Goal: Information Seeking & Learning: Learn about a topic

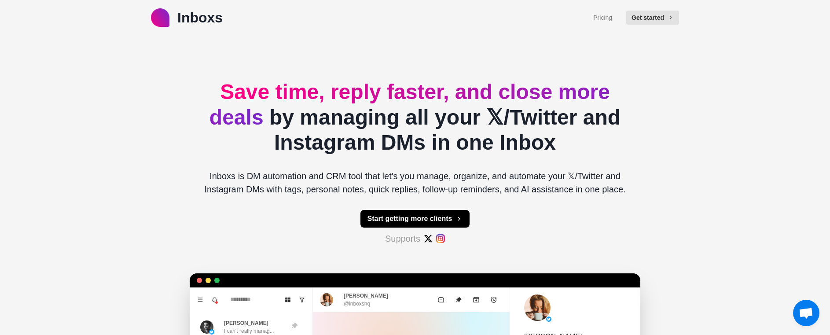
click at [337, 143] on h2 "Save time, reply faster, and close more deals by managing all your 𝕏/Twitter an…" at bounding box center [415, 117] width 436 height 76
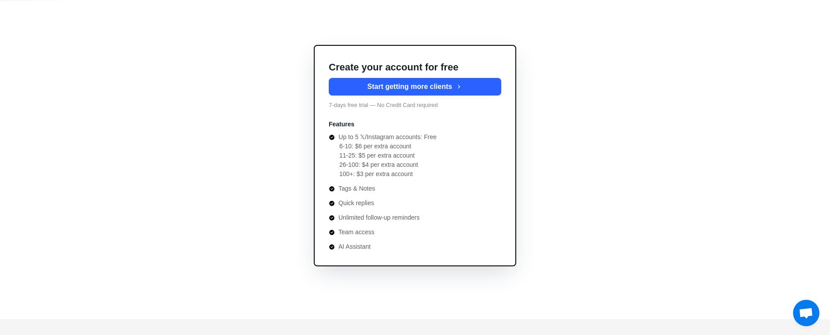
scroll to position [3237, 0]
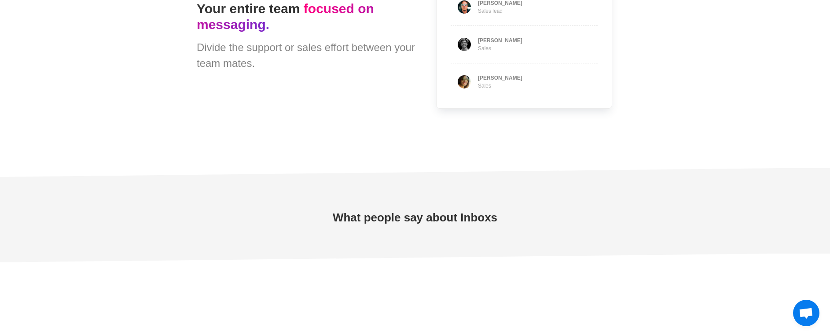
type textarea "*"
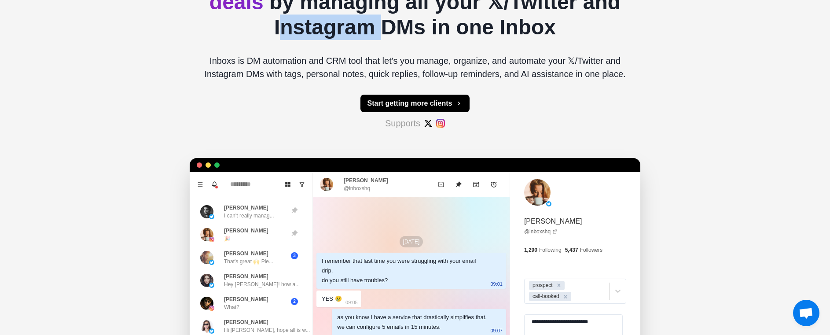
scroll to position [0, 0]
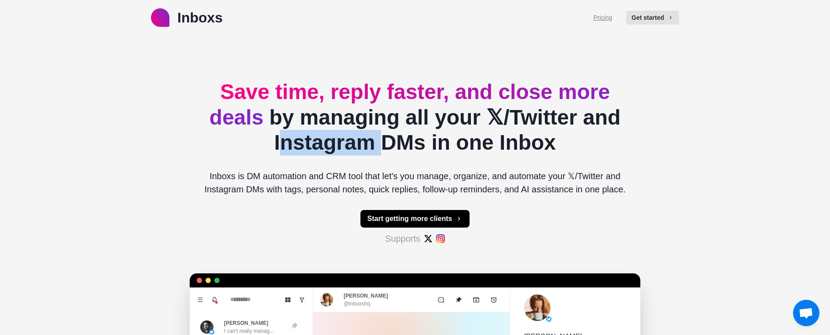
click at [599, 15] on link "Pricing" at bounding box center [602, 17] width 19 height 9
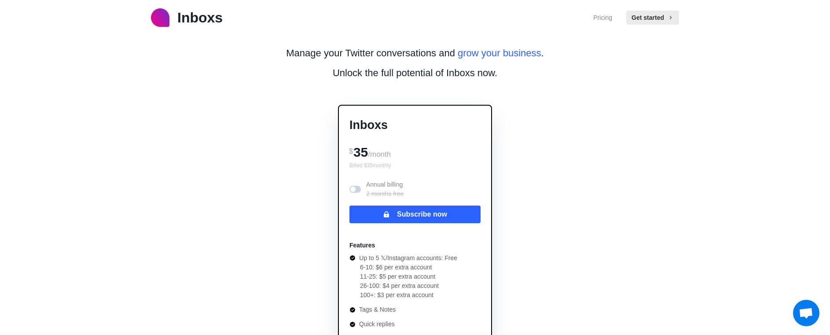
click at [197, 19] on p "Inboxs" at bounding box center [199, 17] width 45 height 21
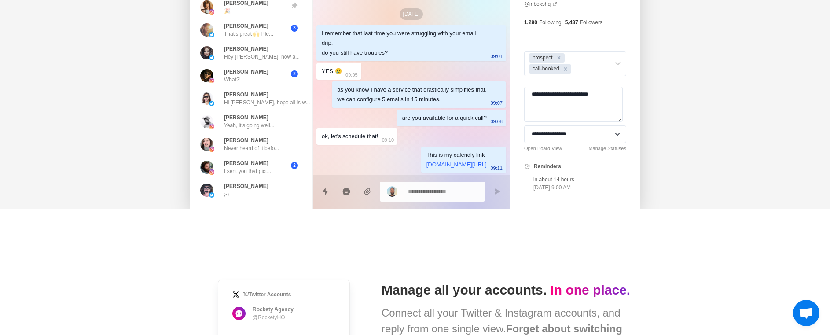
scroll to position [334, 0]
